Goal: Use online tool/utility: Utilize a website feature to perform a specific function

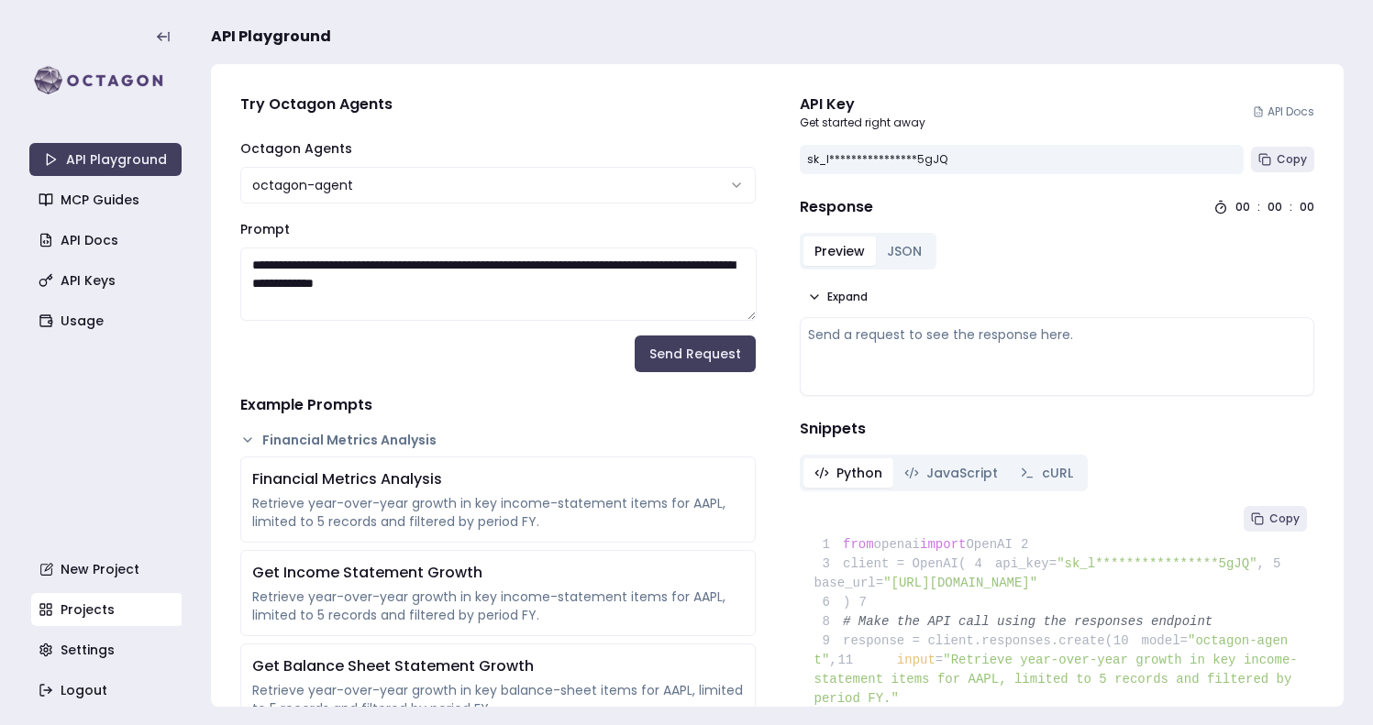
click at [76, 596] on link "Projects" at bounding box center [107, 609] width 152 height 33
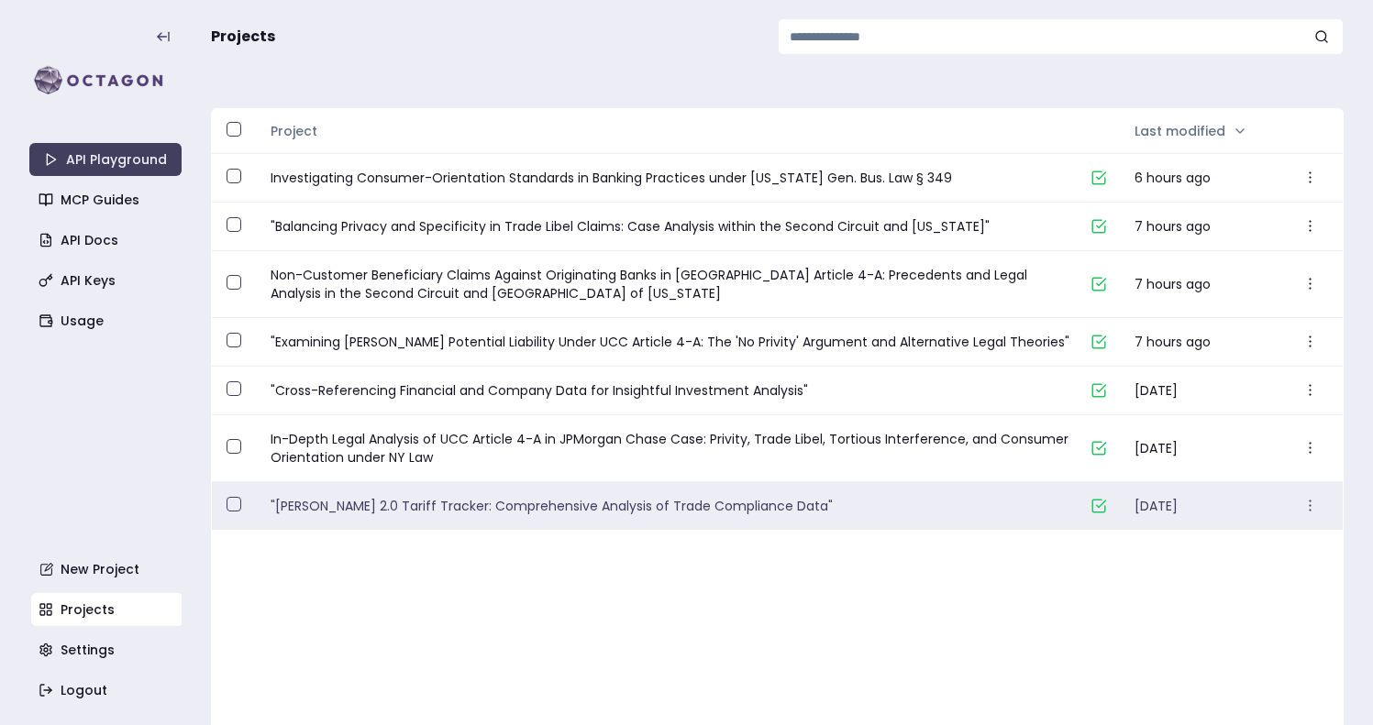
click at [459, 505] on link ""[PERSON_NAME] 2.0 Tariff Tracker: Comprehensive Analysis of Trade Compliance D…" at bounding box center [672, 506] width 805 height 18
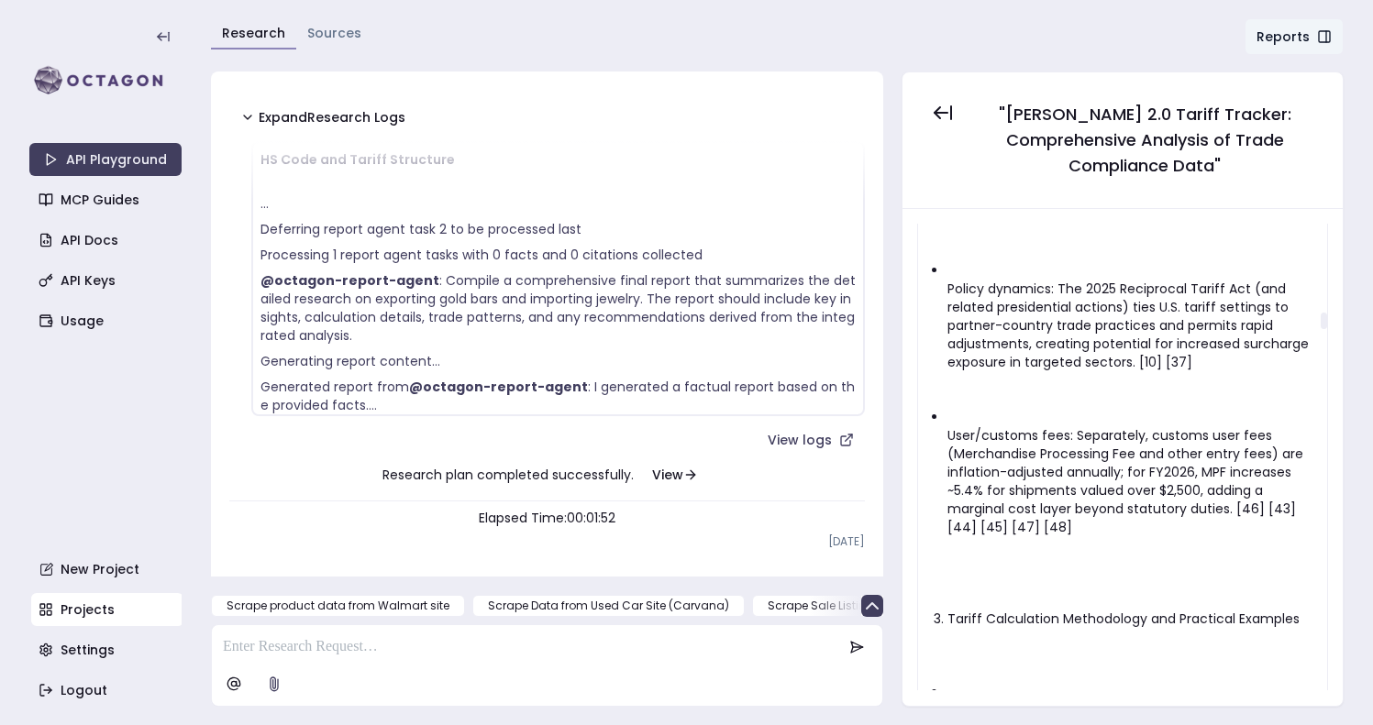
scroll to position [2710, 0]
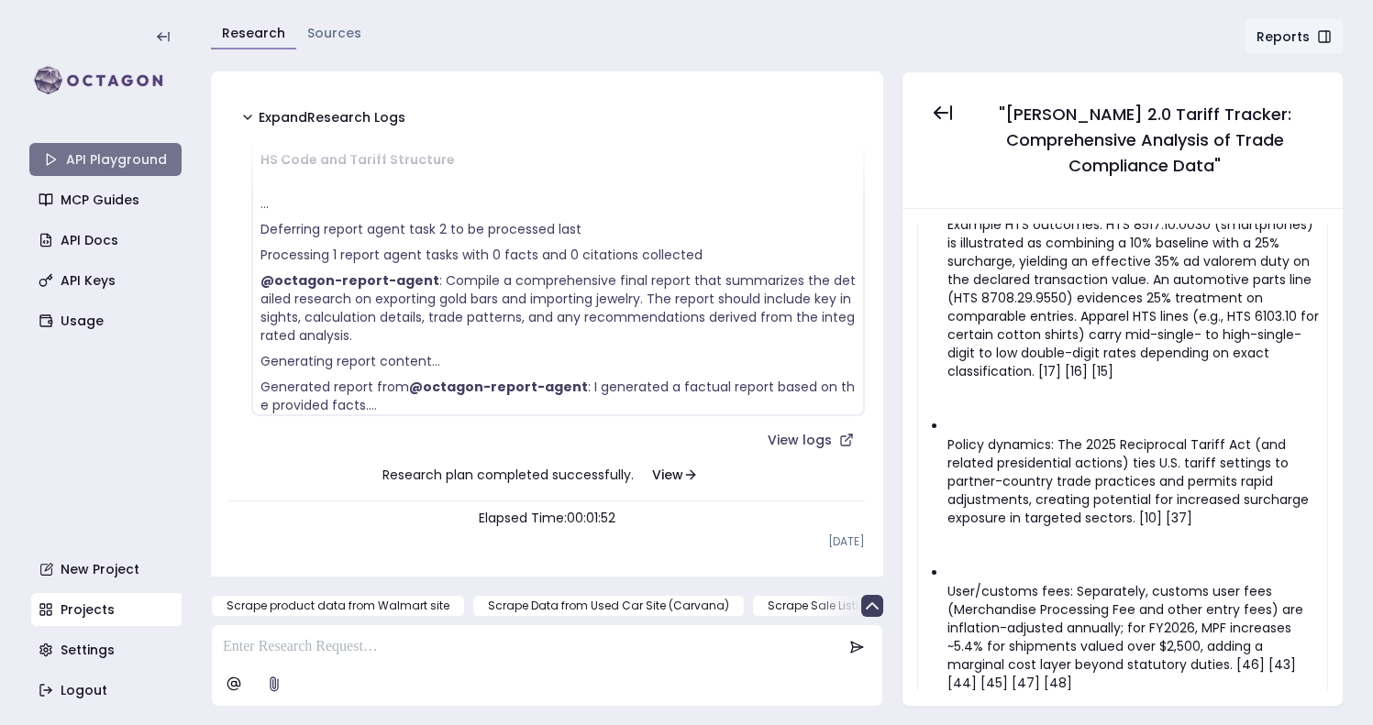
click at [105, 157] on link "API Playground" at bounding box center [105, 159] width 152 height 33
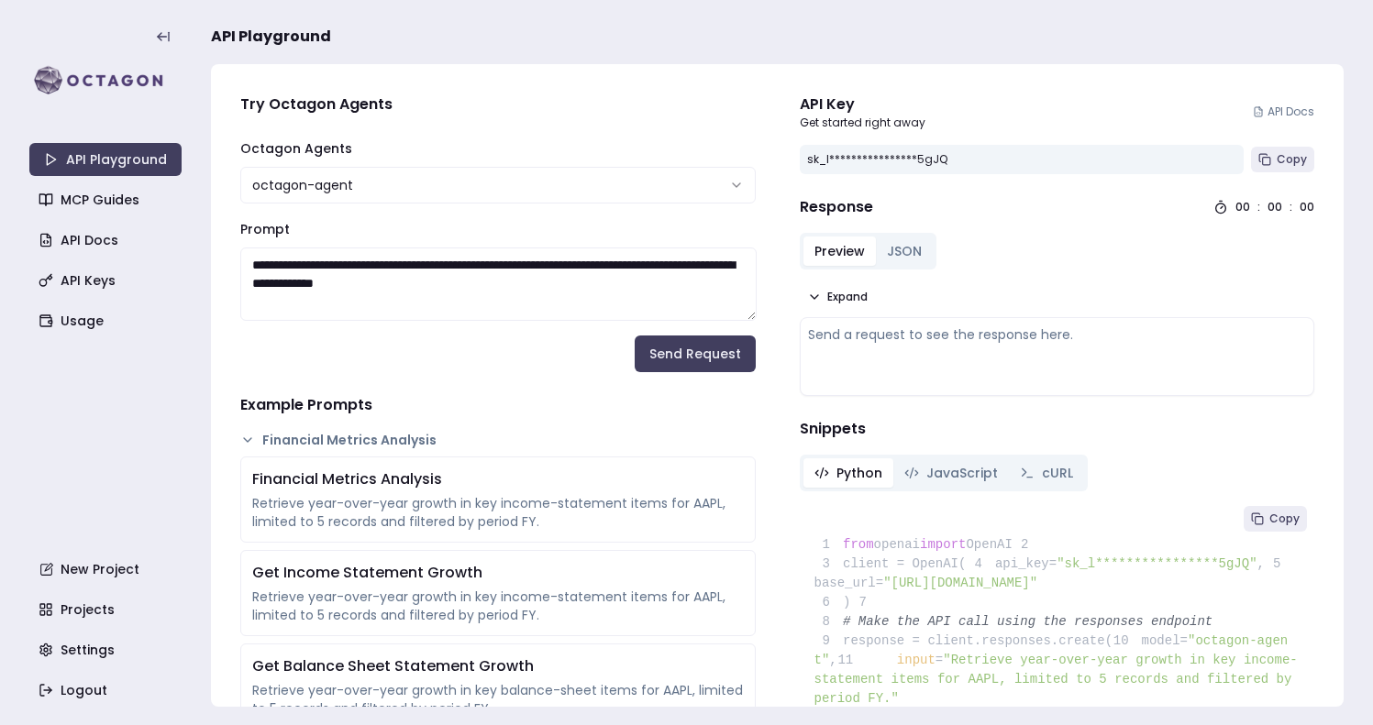
click at [554, 290] on textarea "**********" at bounding box center [498, 284] width 516 height 73
click at [596, 287] on textarea "**********" at bounding box center [498, 284] width 516 height 73
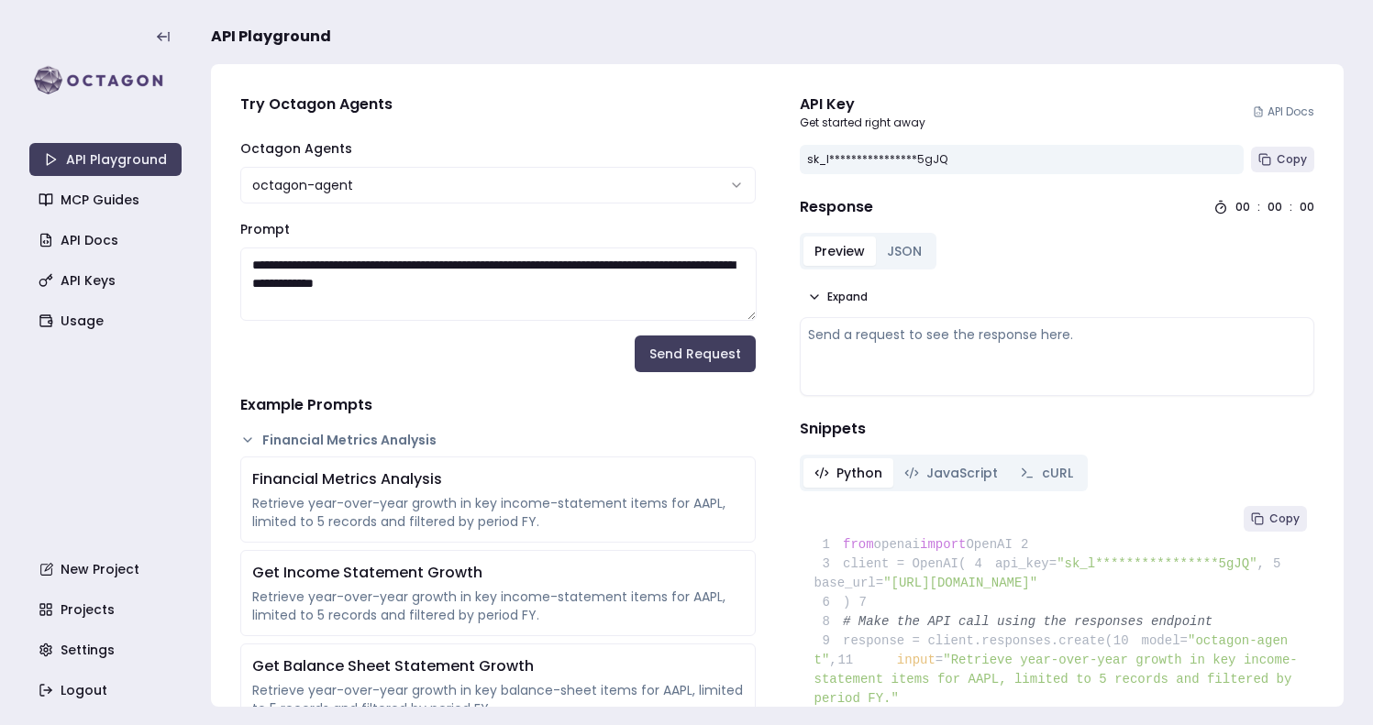
click at [596, 287] on textarea "**********" at bounding box center [498, 284] width 516 height 73
type textarea "**********"
click at [678, 358] on button "Send Request" at bounding box center [694, 354] width 121 height 37
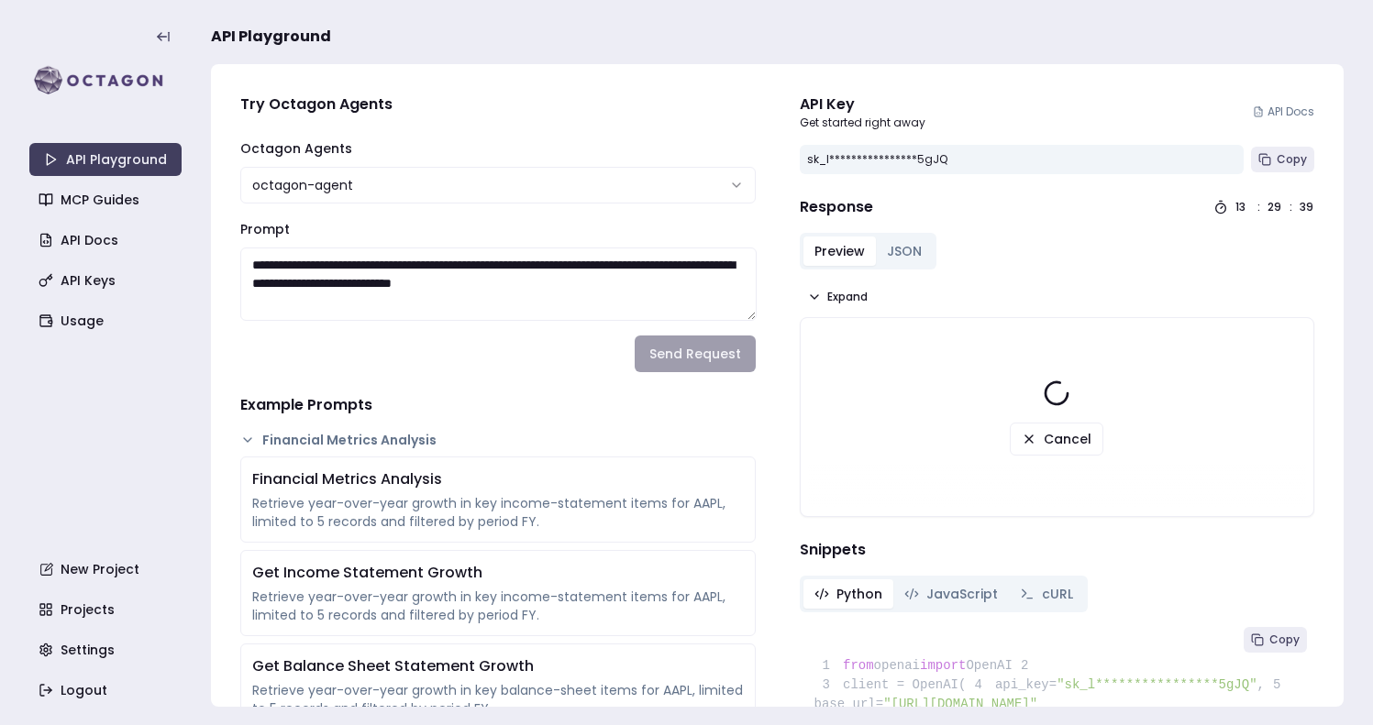
click at [1225, 209] on circle at bounding box center [1221, 209] width 10 height 10
click at [1063, 383] on icon at bounding box center [1056, 393] width 29 height 29
click at [897, 258] on button "JSON" at bounding box center [904, 251] width 57 height 29
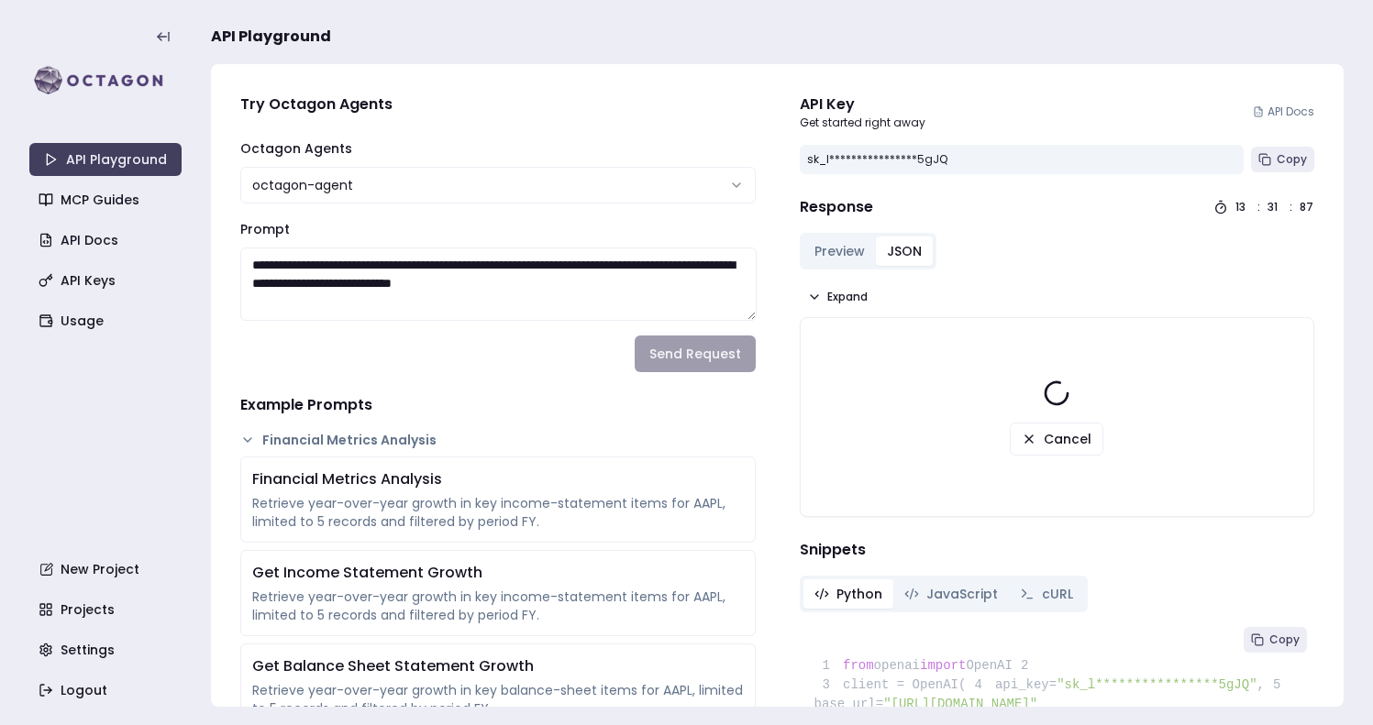
click at [836, 266] on div "Preview JSON" at bounding box center [868, 251] width 137 height 37
click at [97, 319] on link "Usage" at bounding box center [107, 320] width 152 height 33
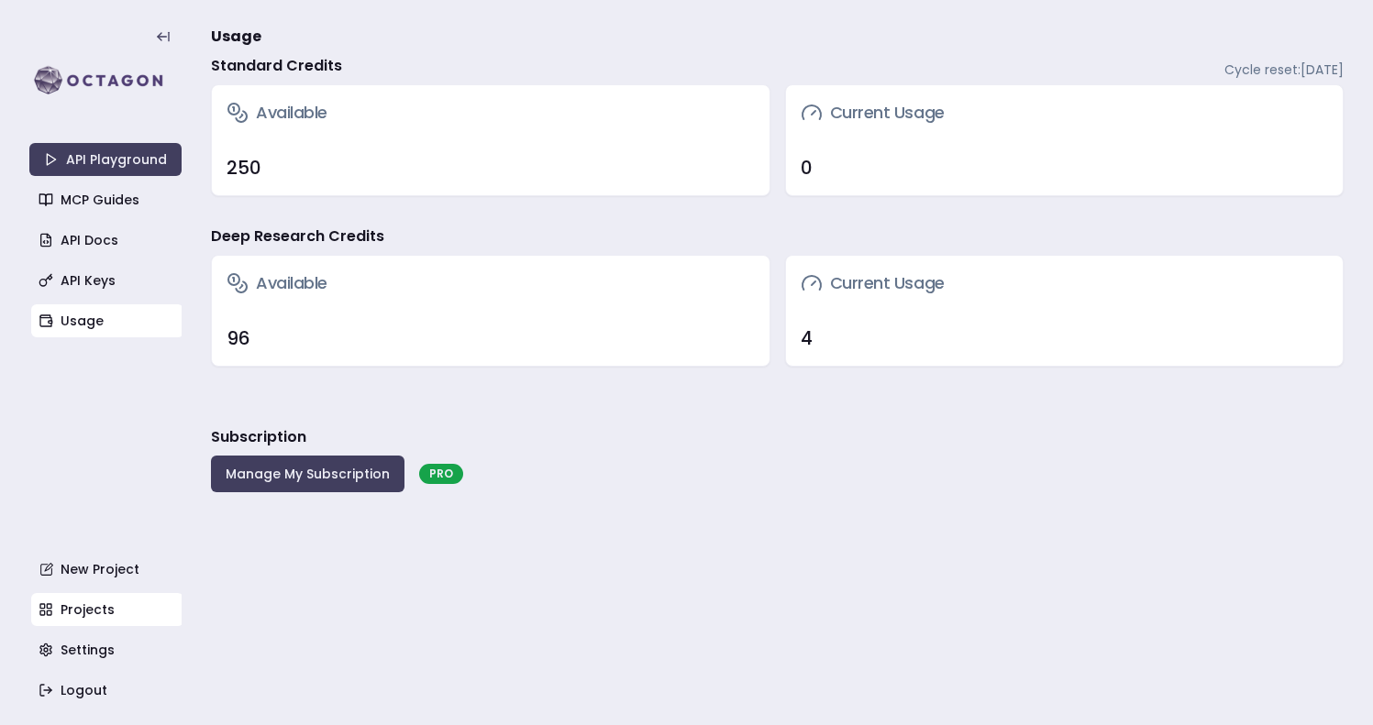
click at [77, 610] on link "Projects" at bounding box center [107, 609] width 152 height 33
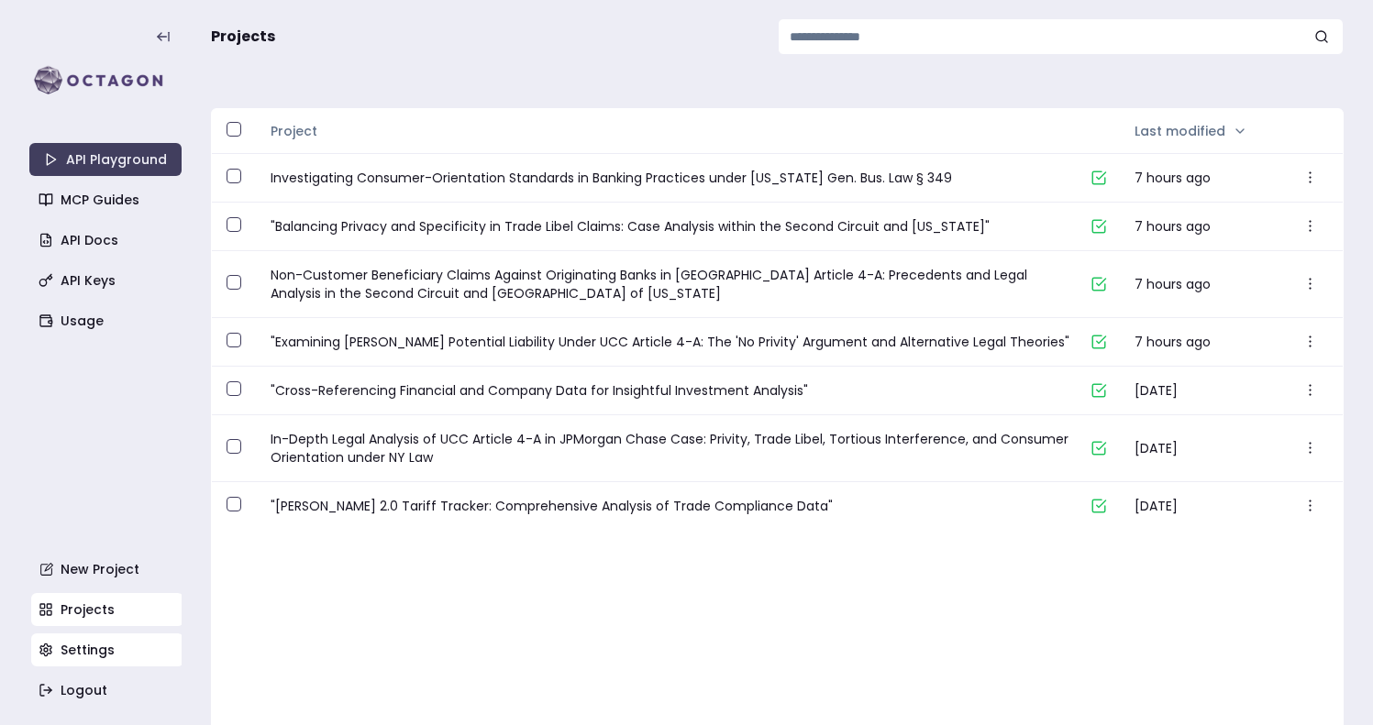
click at [75, 651] on link "Settings" at bounding box center [107, 650] width 152 height 33
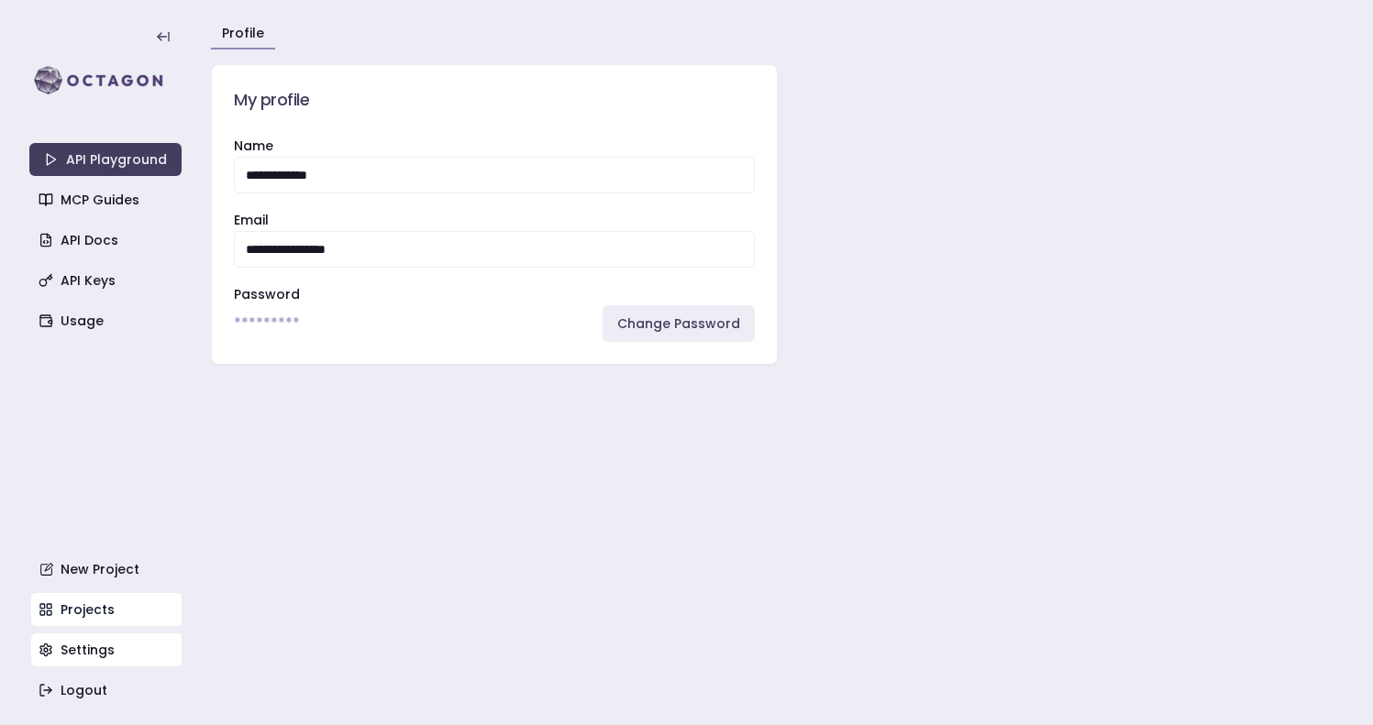
click at [88, 615] on link "Projects" at bounding box center [107, 609] width 152 height 33
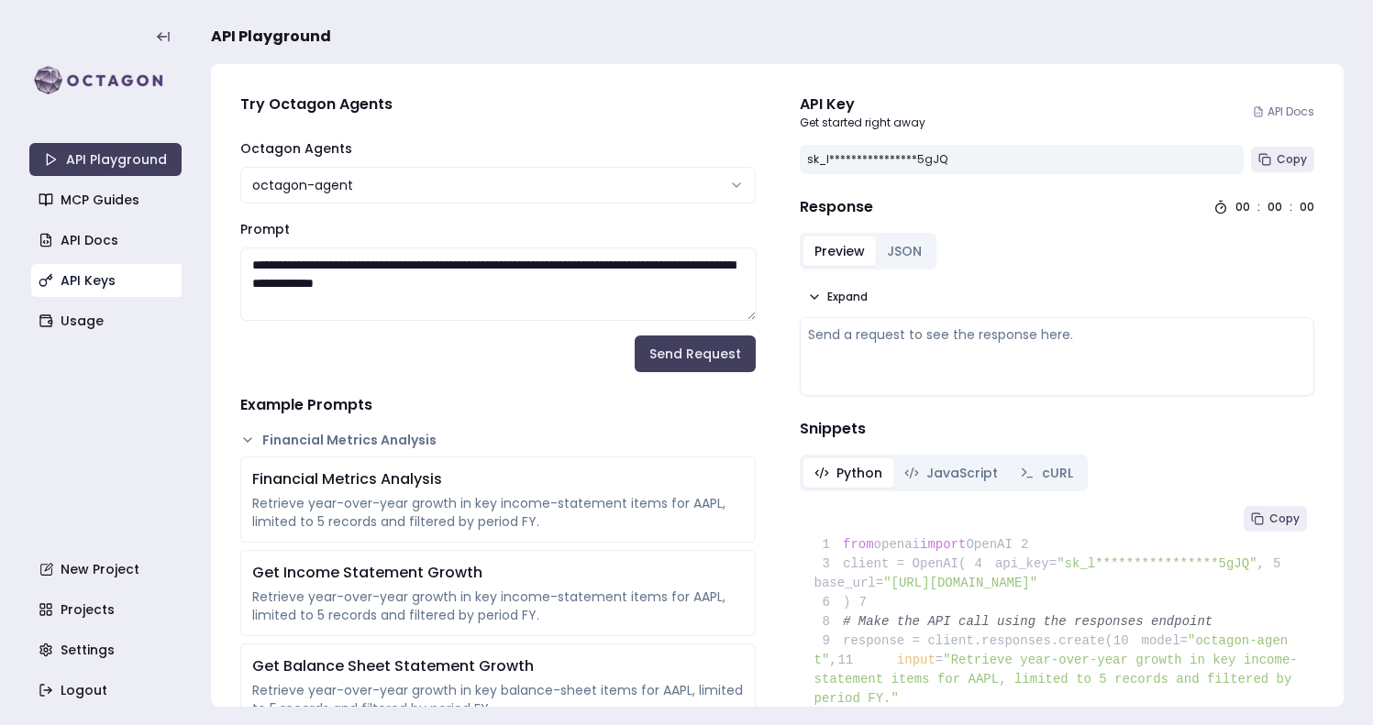
click at [115, 283] on link "API Keys" at bounding box center [107, 280] width 152 height 33
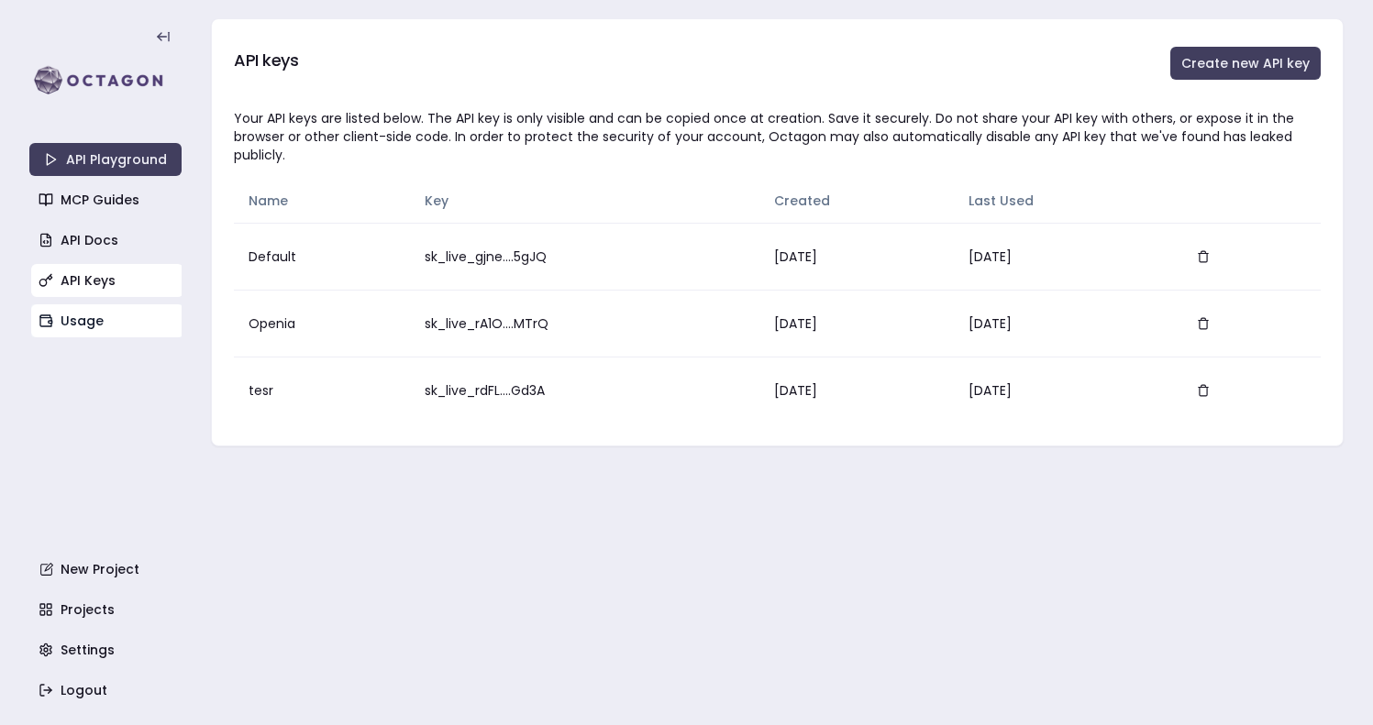
click at [104, 313] on link "Usage" at bounding box center [107, 320] width 152 height 33
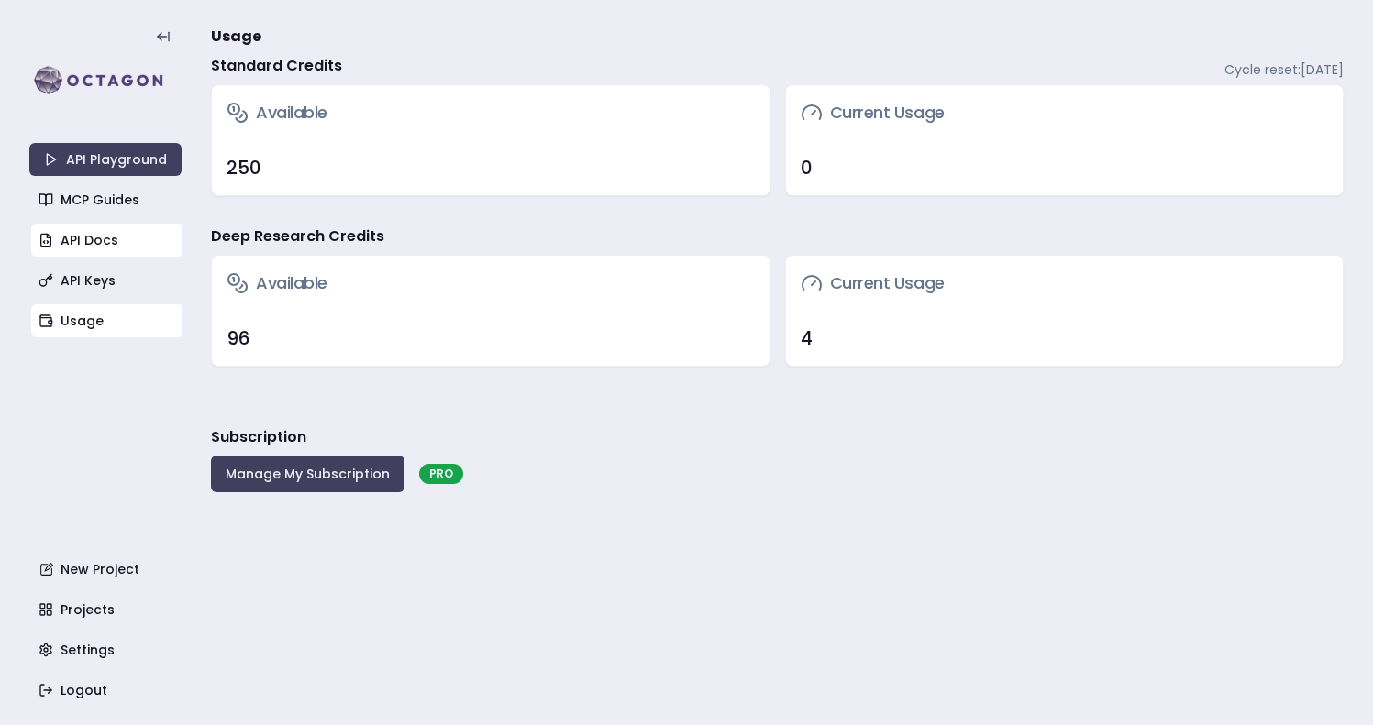
click at [123, 248] on link "API Docs" at bounding box center [107, 240] width 152 height 33
click at [63, 613] on link "Projects" at bounding box center [107, 609] width 152 height 33
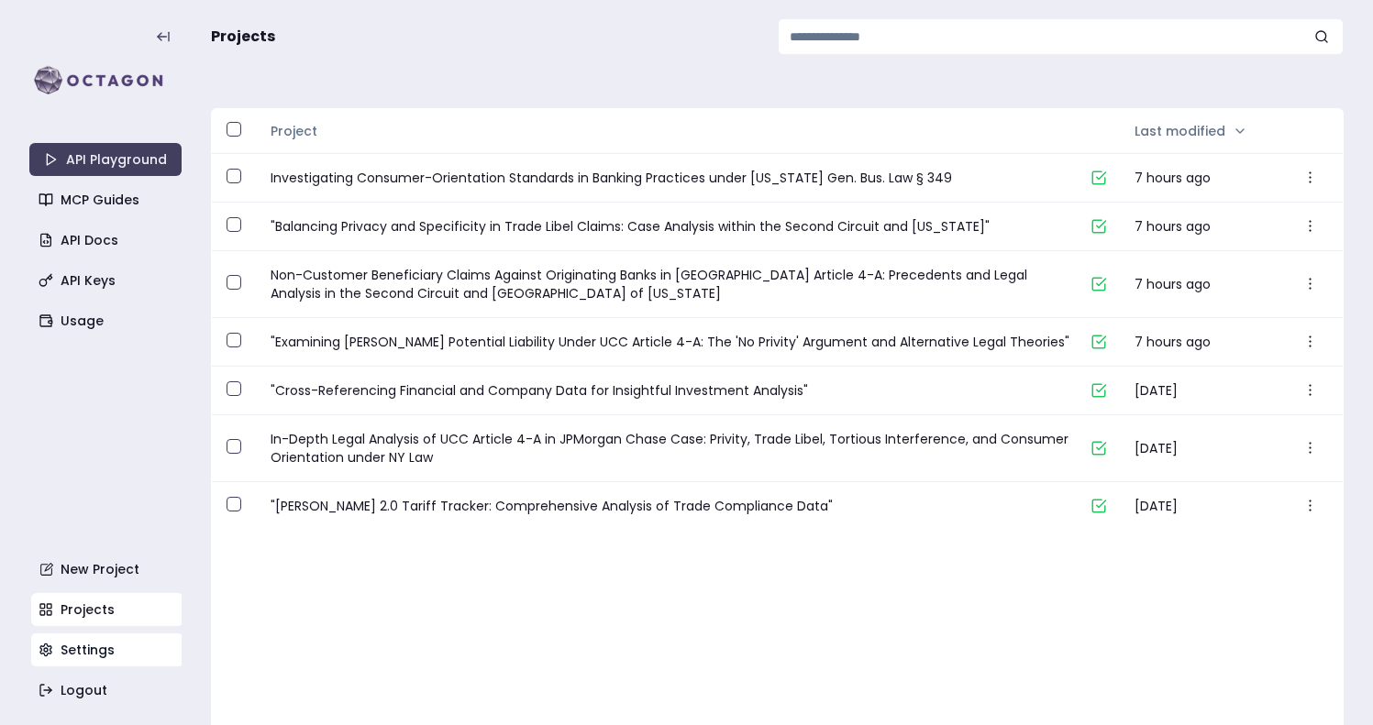
click at [72, 650] on link "Settings" at bounding box center [107, 650] width 152 height 33
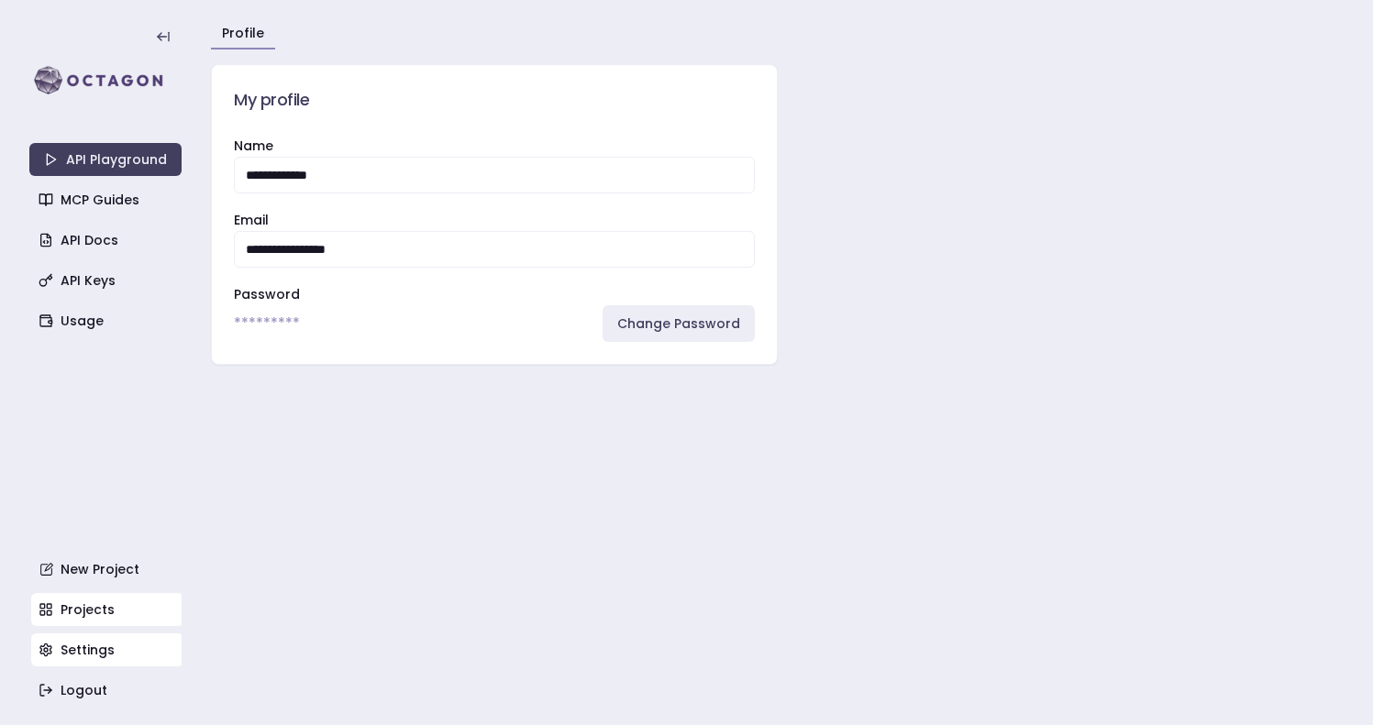
click at [77, 619] on link "Projects" at bounding box center [107, 609] width 152 height 33
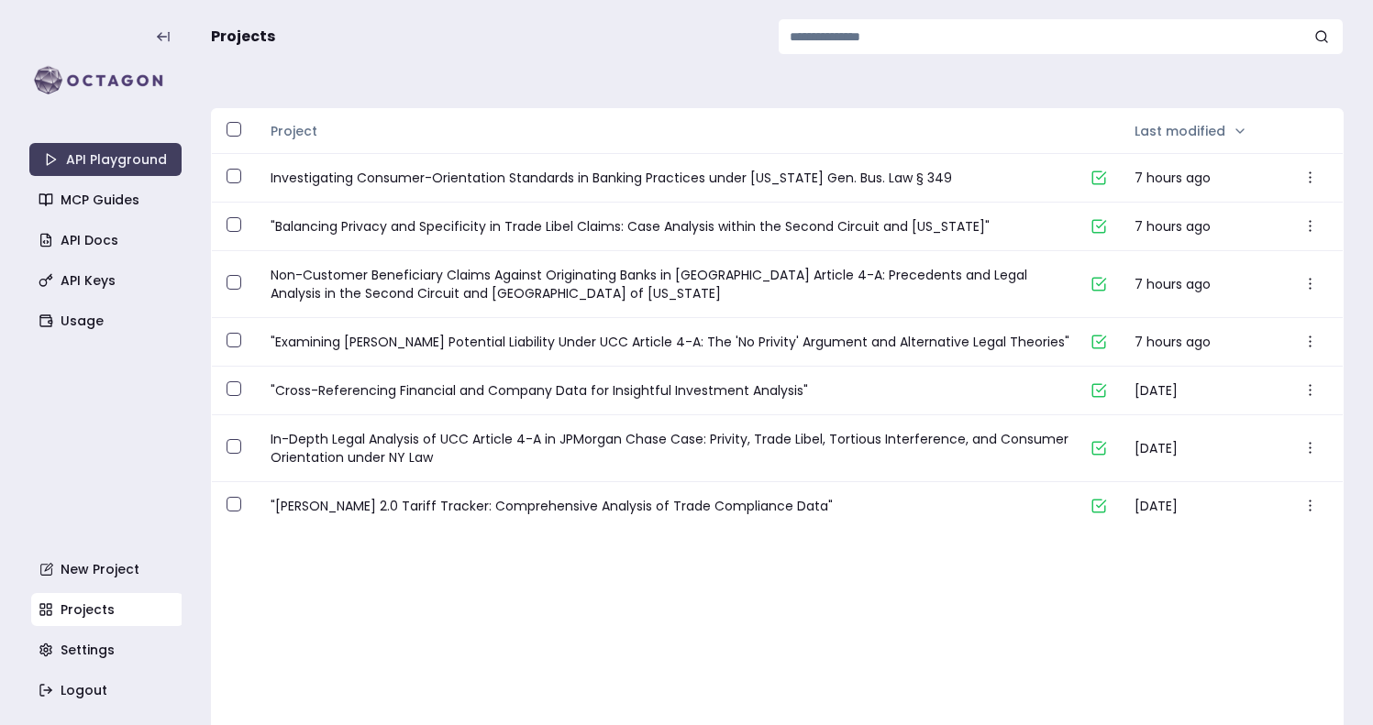
click at [83, 341] on div "API Playground MCP Guides API Docs API Keys Usage New Project Projects Settings…" at bounding box center [105, 362] width 152 height 689
click at [85, 324] on link "Usage" at bounding box center [107, 320] width 152 height 33
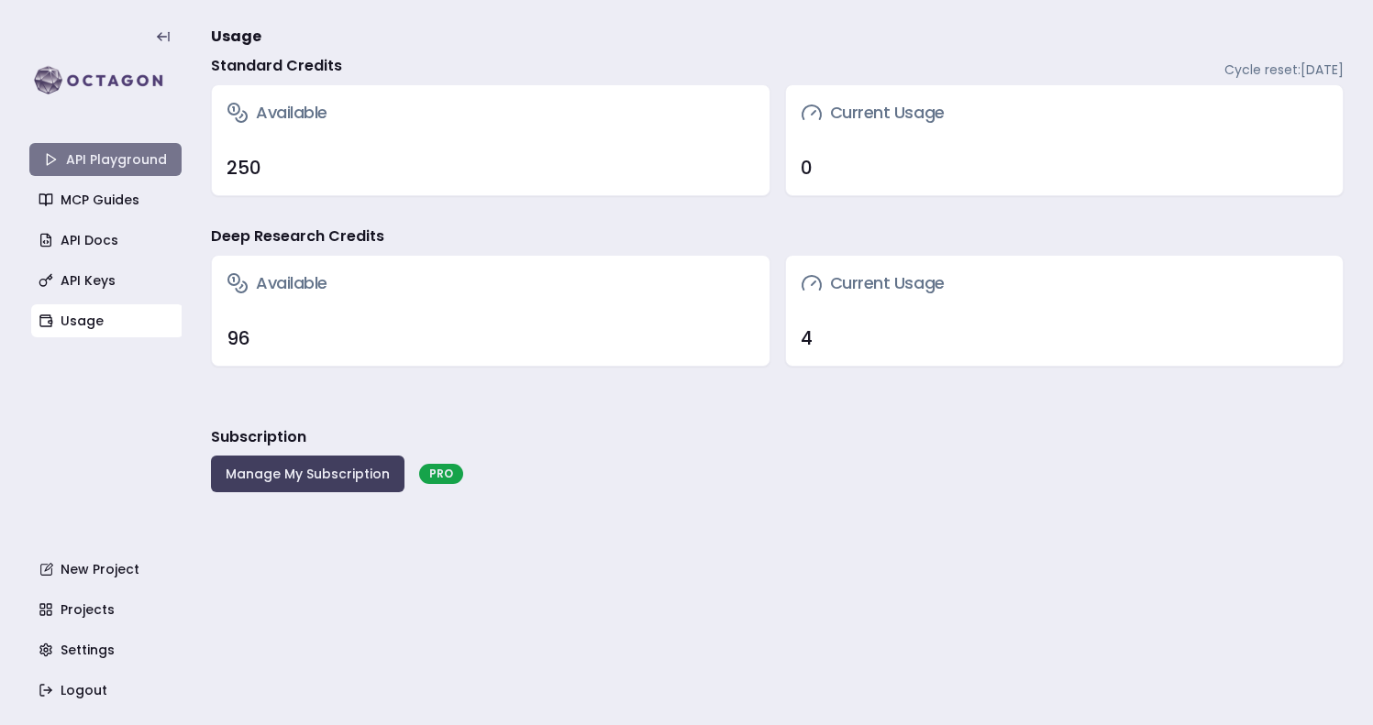
click at [139, 172] on link "API Playground" at bounding box center [105, 159] width 152 height 33
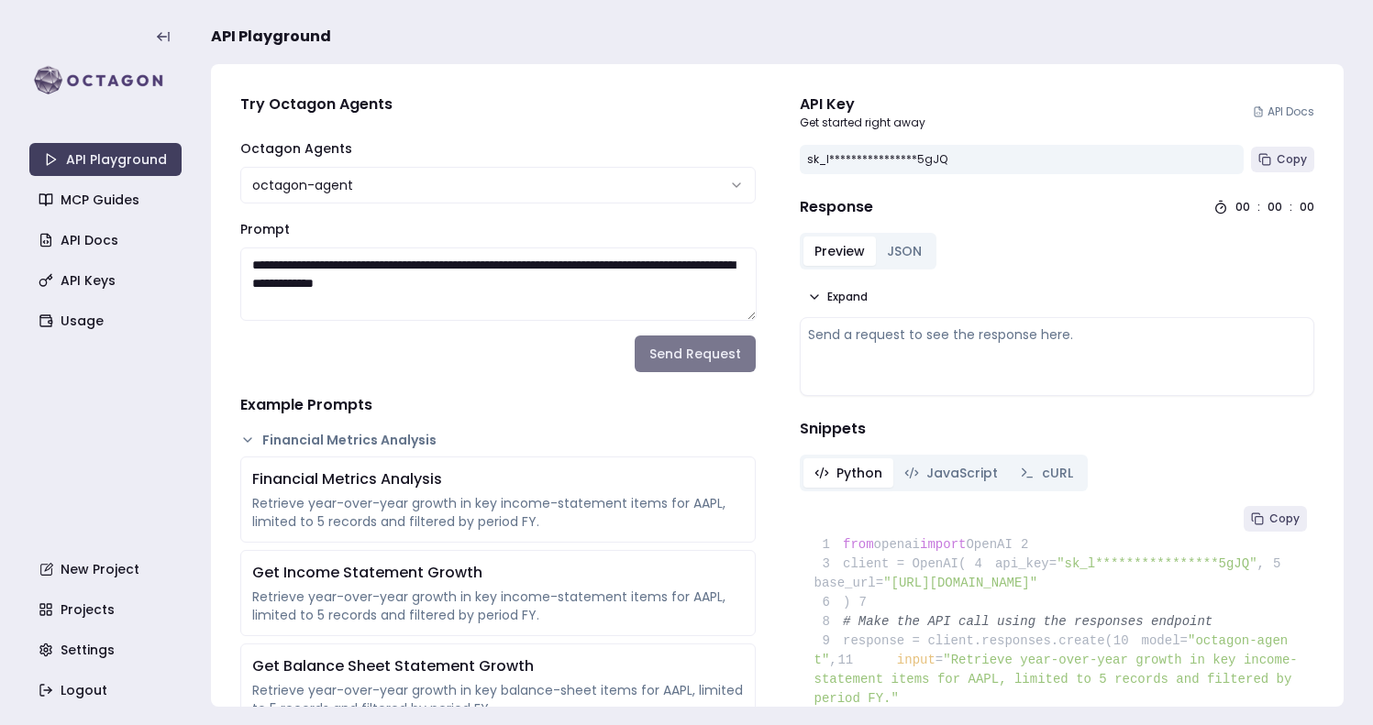
click at [704, 358] on button "Send Request" at bounding box center [694, 354] width 121 height 37
